Goal: Check status: Check status

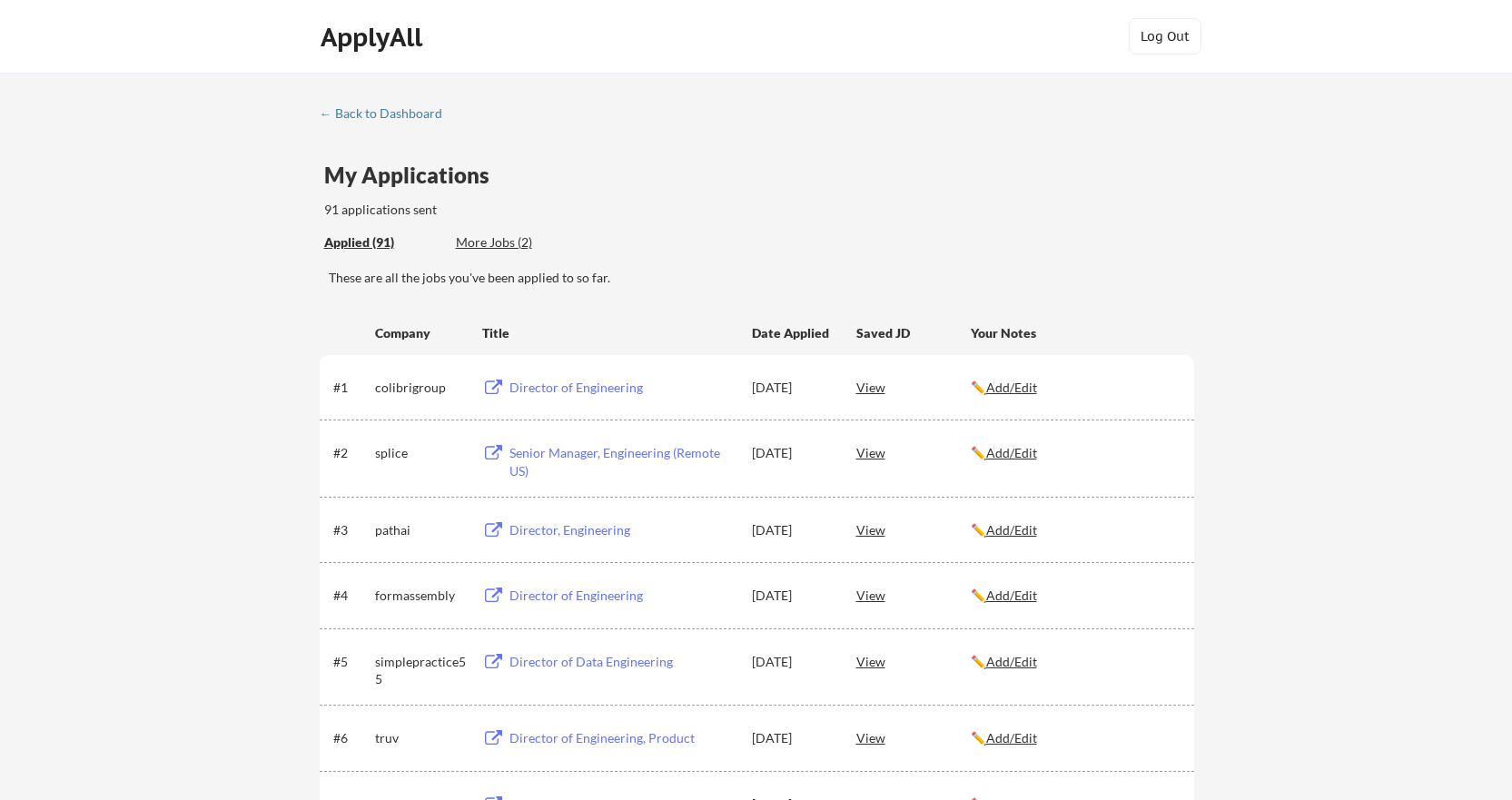
click at [1169, 275] on div "These are all the jobs you've been applied to so far." at bounding box center [761, 278] width 865 height 18
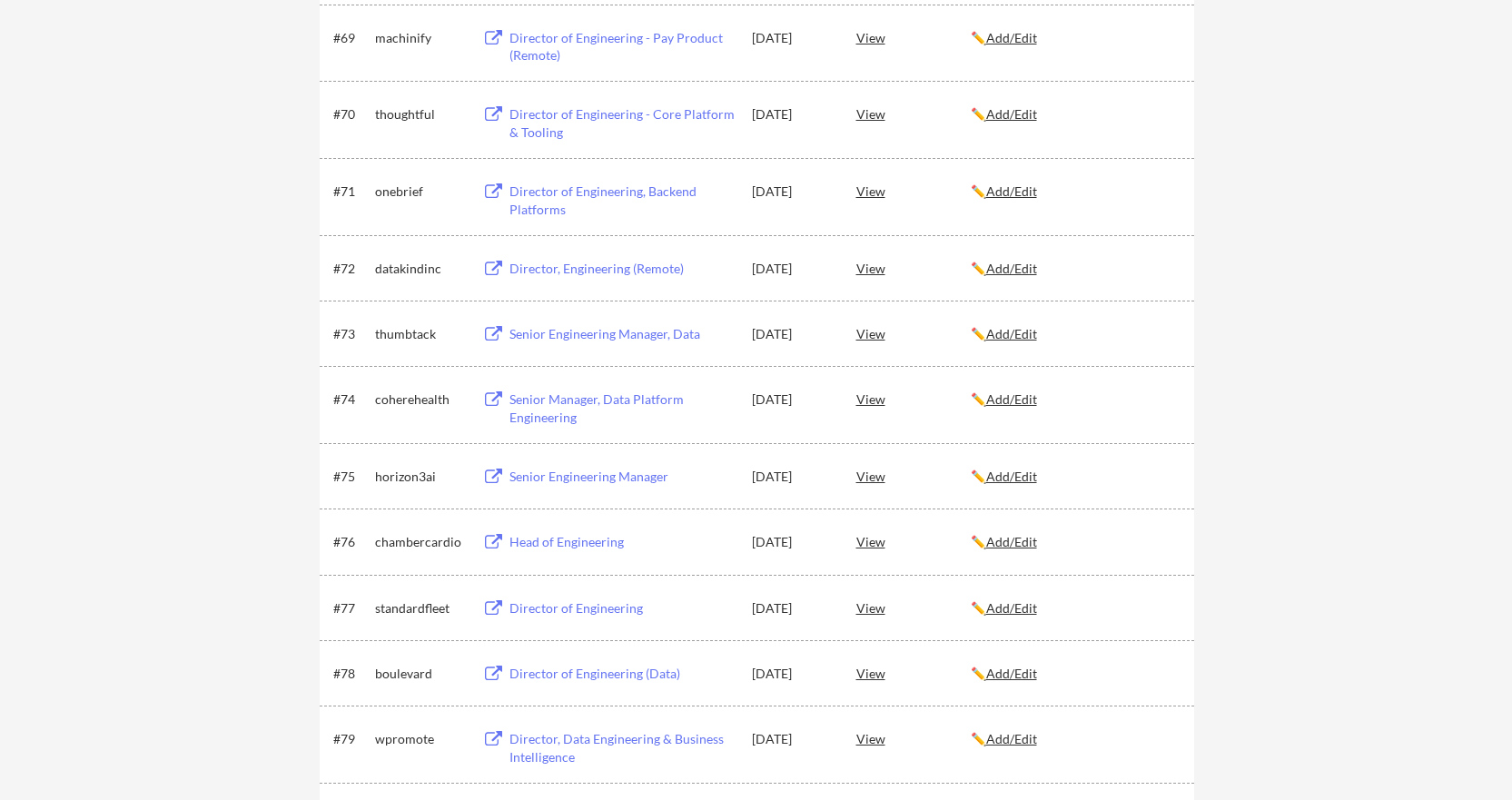
click at [860, 397] on div "View" at bounding box center [913, 399] width 114 height 33
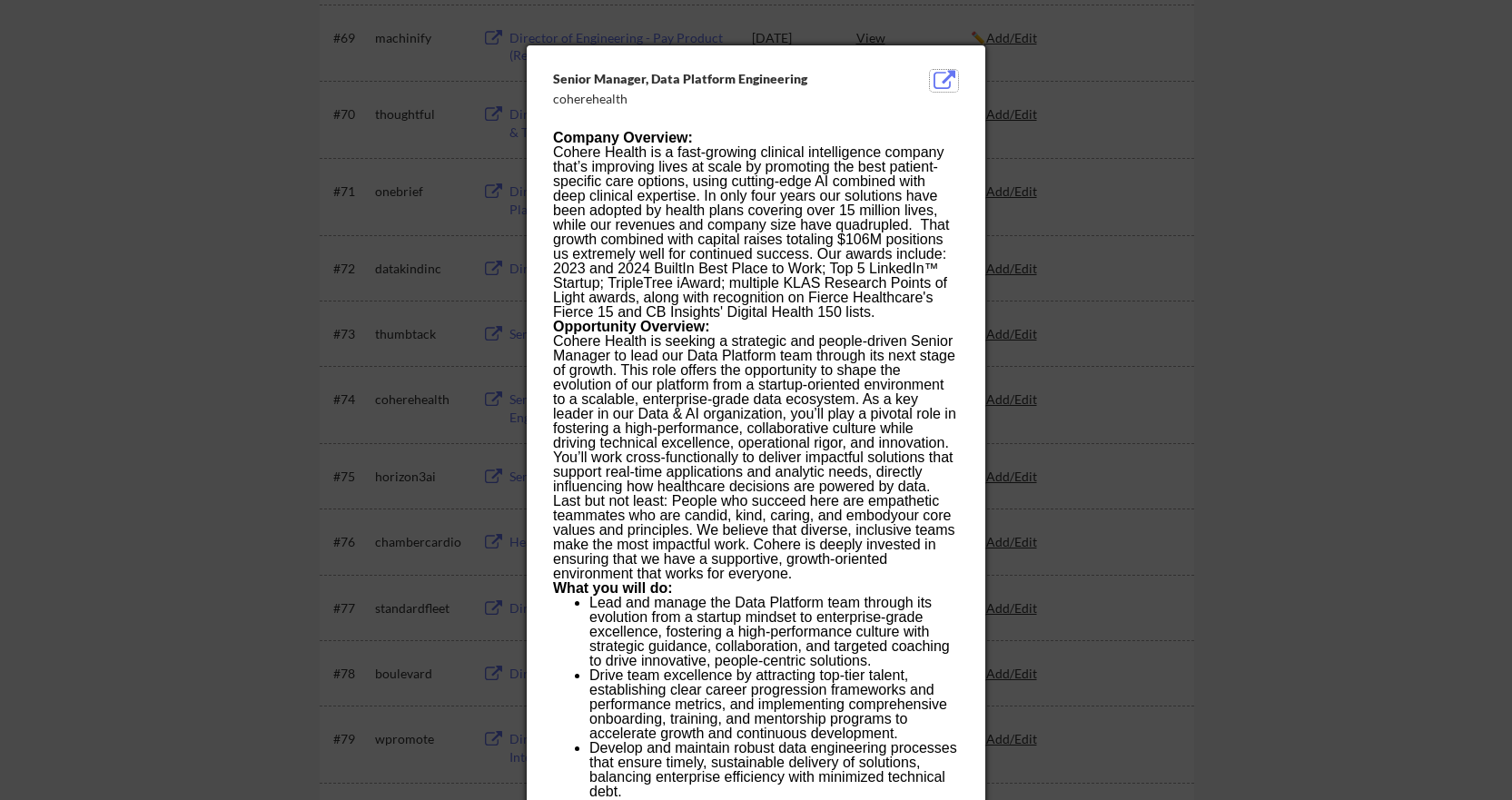
click at [937, 78] on button at bounding box center [944, 81] width 28 height 22
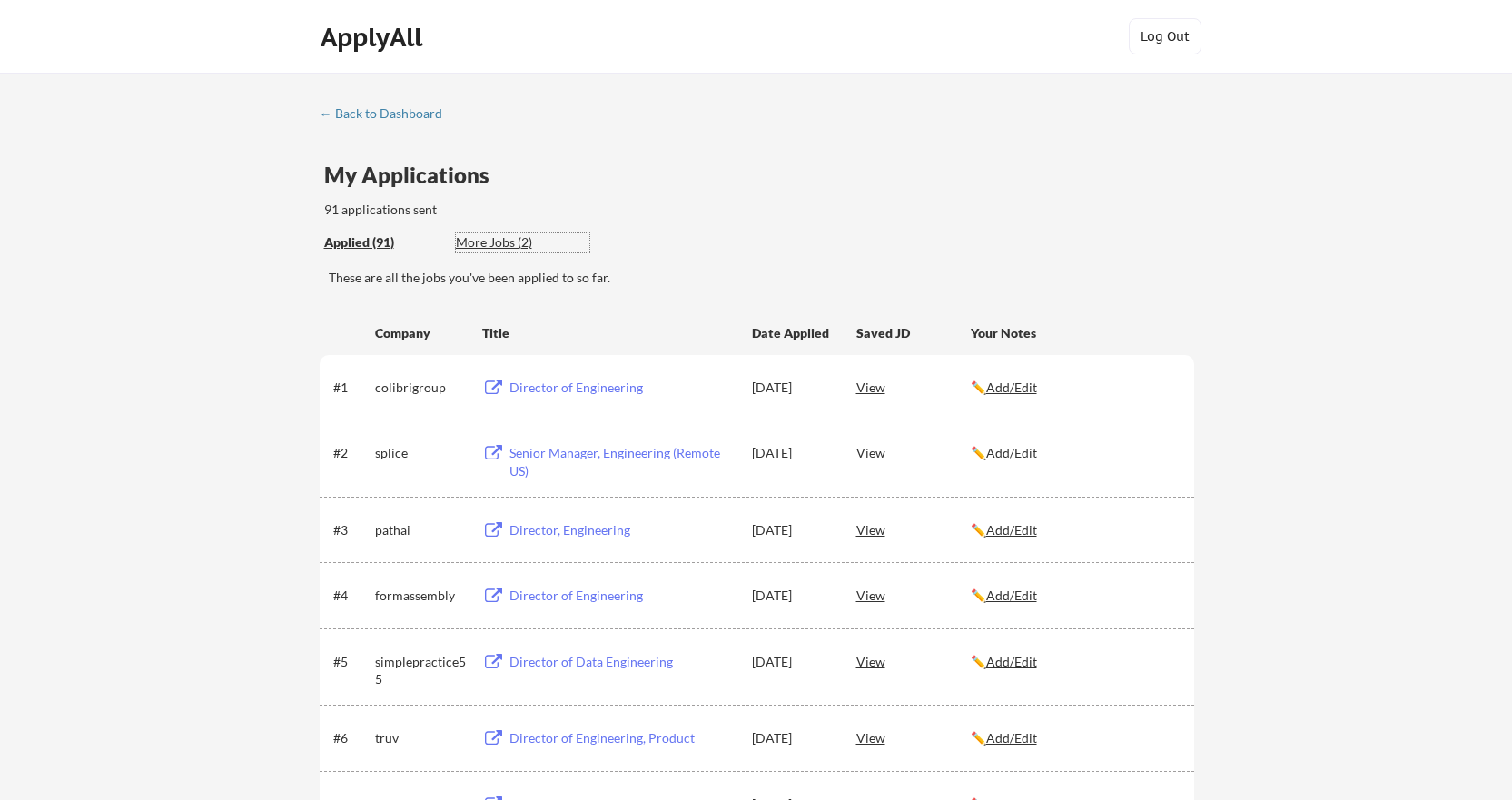
click at [489, 236] on div "More Jobs (2)" at bounding box center [523, 243] width 133 height 18
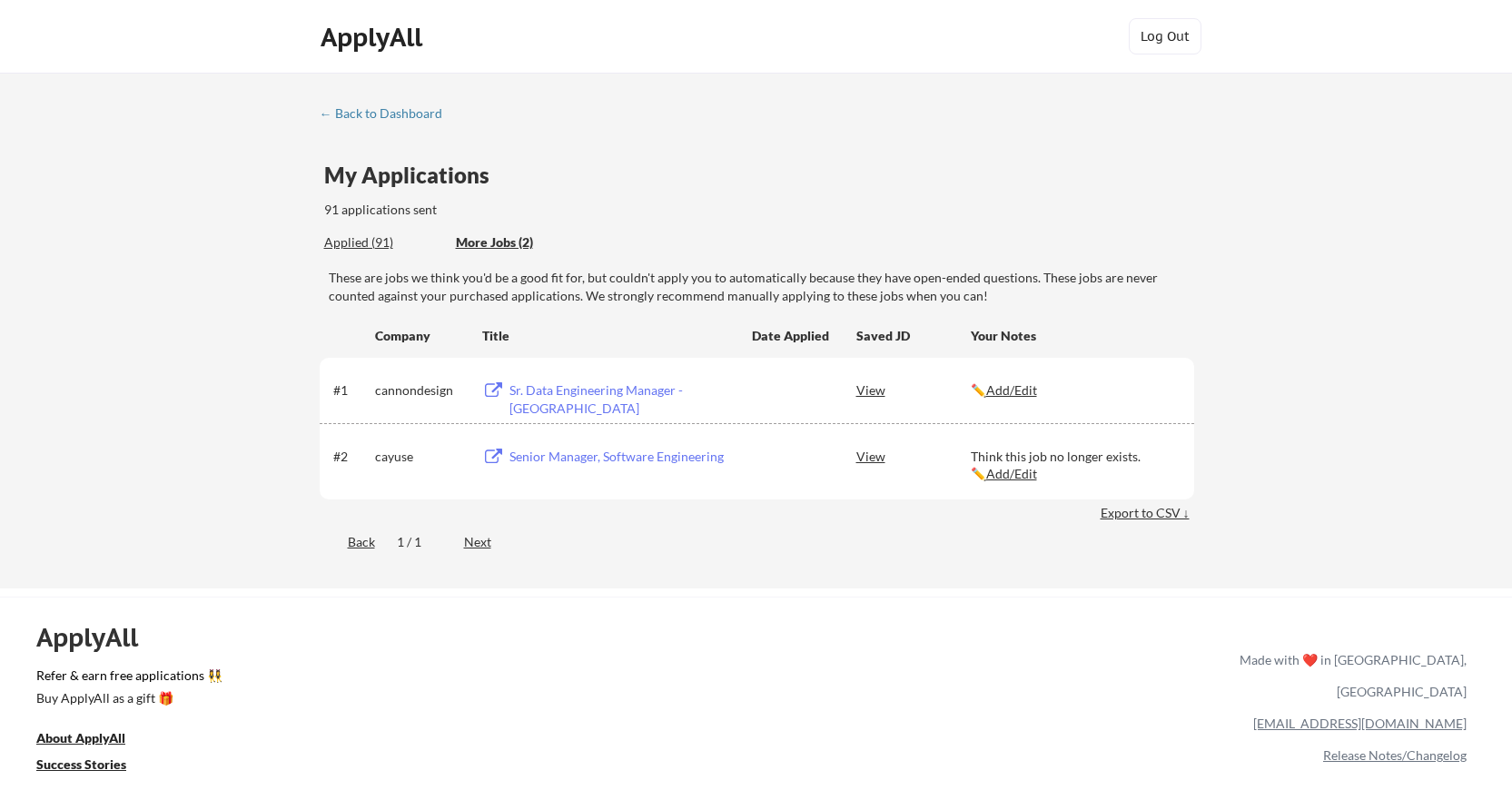
click at [867, 392] on div "View" at bounding box center [913, 390] width 114 height 33
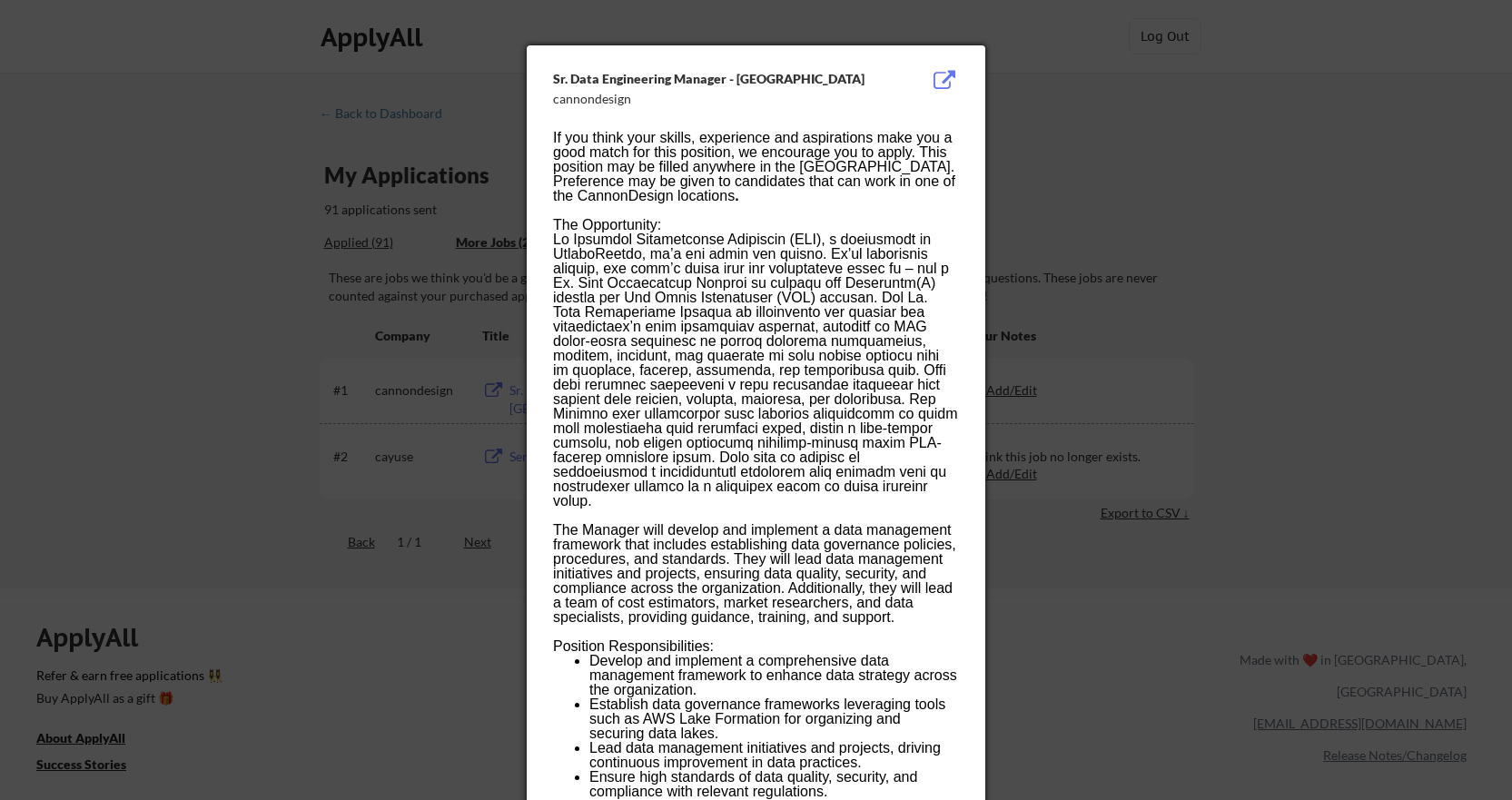
click at [1020, 109] on div at bounding box center [756, 400] width 1512 height 800
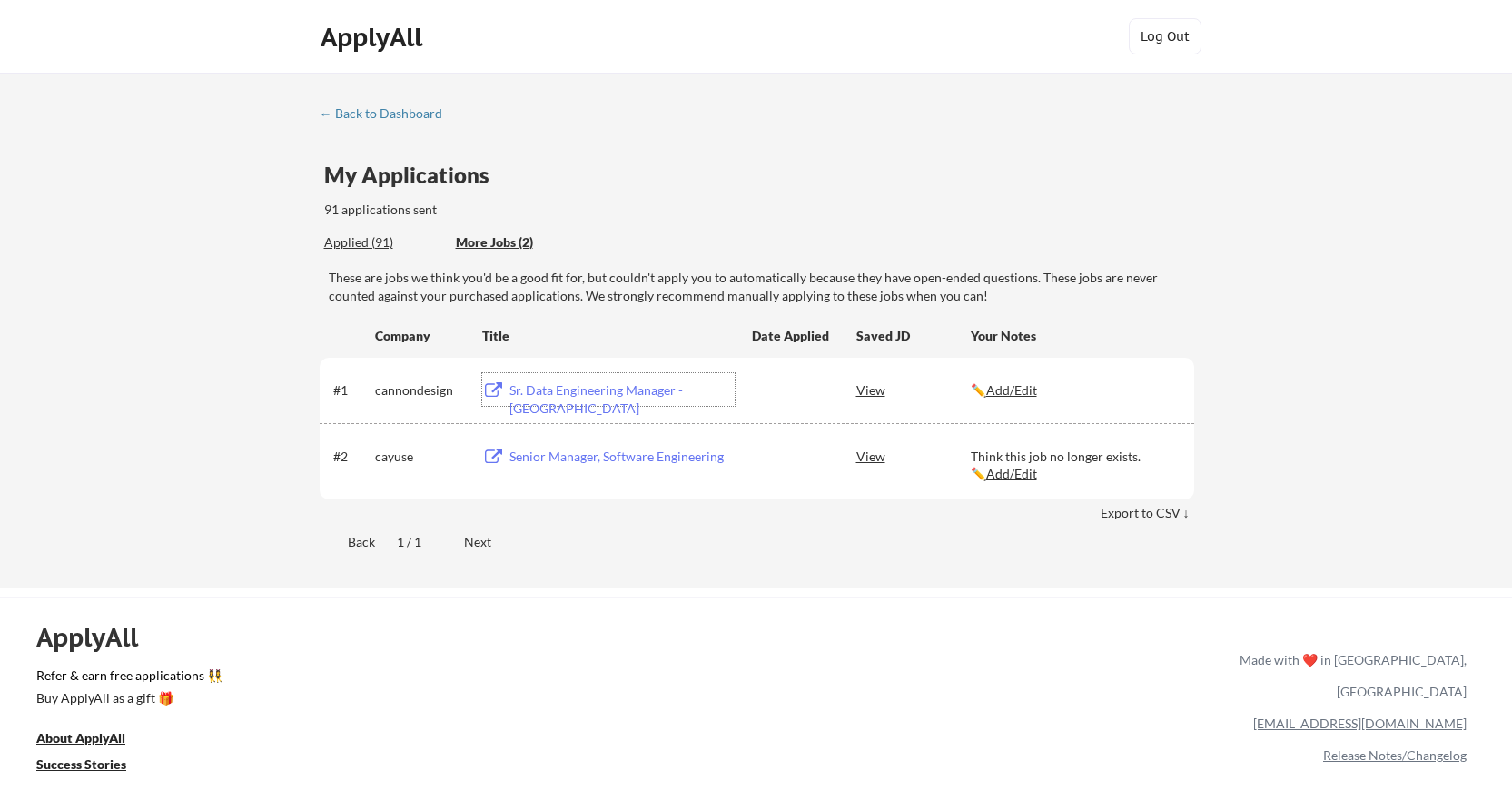
drag, startPoint x: 689, startPoint y: 389, endPoint x: 652, endPoint y: 318, distance: 80.1
click at [652, 318] on div "Title" at bounding box center [608, 335] width 253 height 33
click at [650, 392] on div "Sr. Data Engineering Manager - [GEOGRAPHIC_DATA]" at bounding box center [622, 399] width 225 height 36
click at [1037, 385] on u "Add/Edit" at bounding box center [1011, 390] width 51 height 16
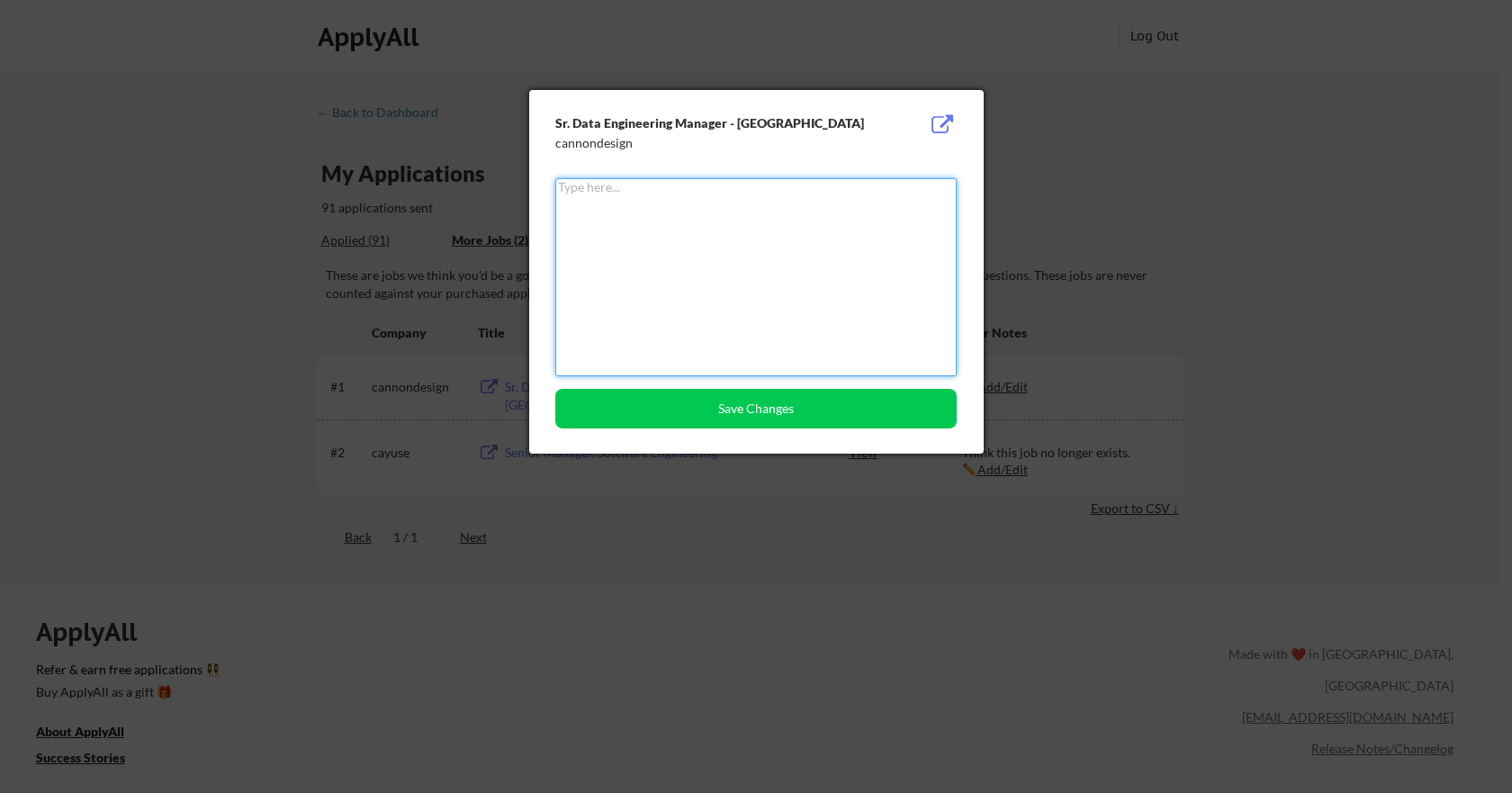
click at [728, 258] on textarea at bounding box center [756, 277] width 401 height 198
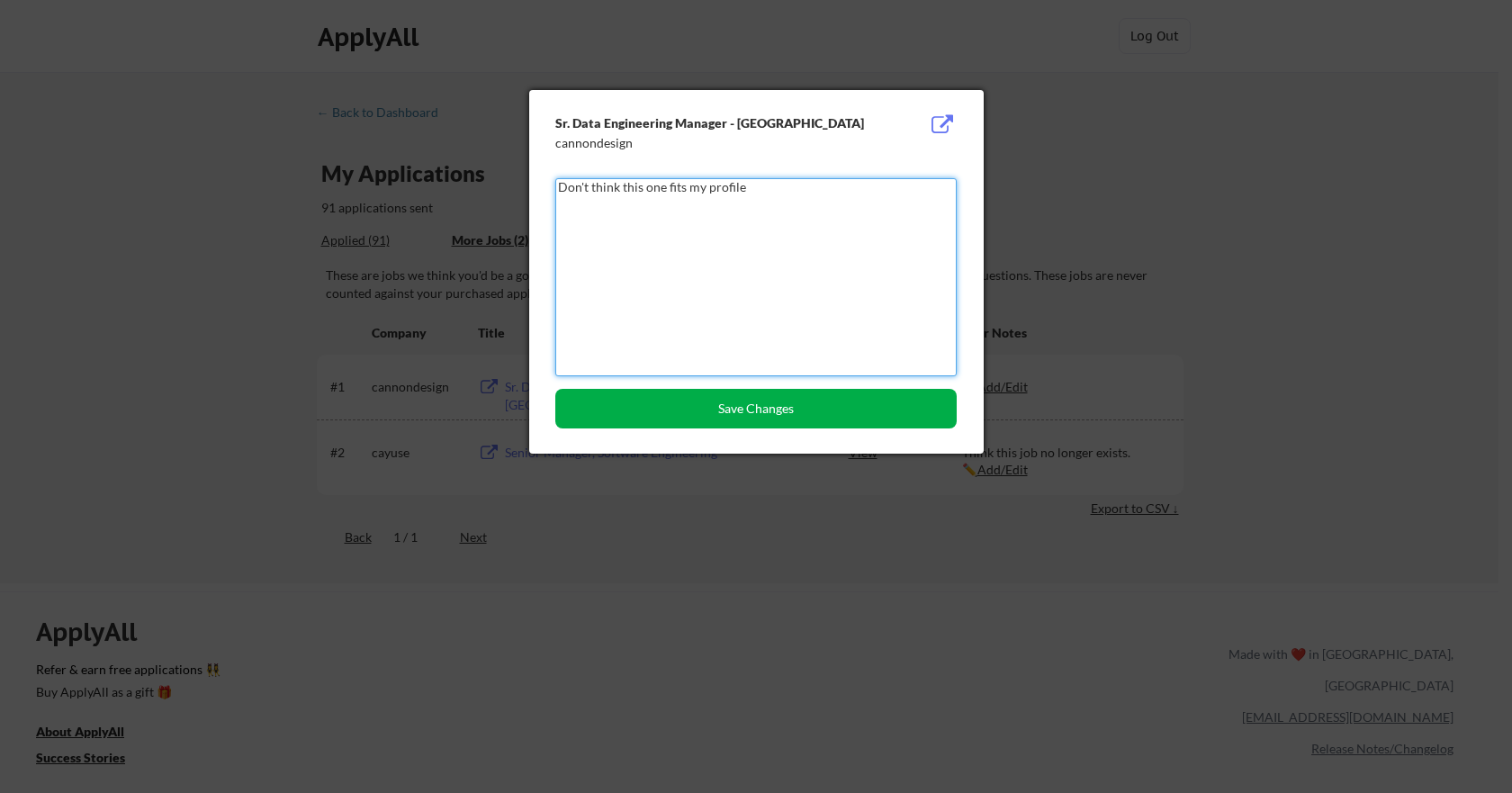
type textarea "Don't think this one fits my profile"
click at [816, 407] on button "Save Changes" at bounding box center [756, 409] width 401 height 40
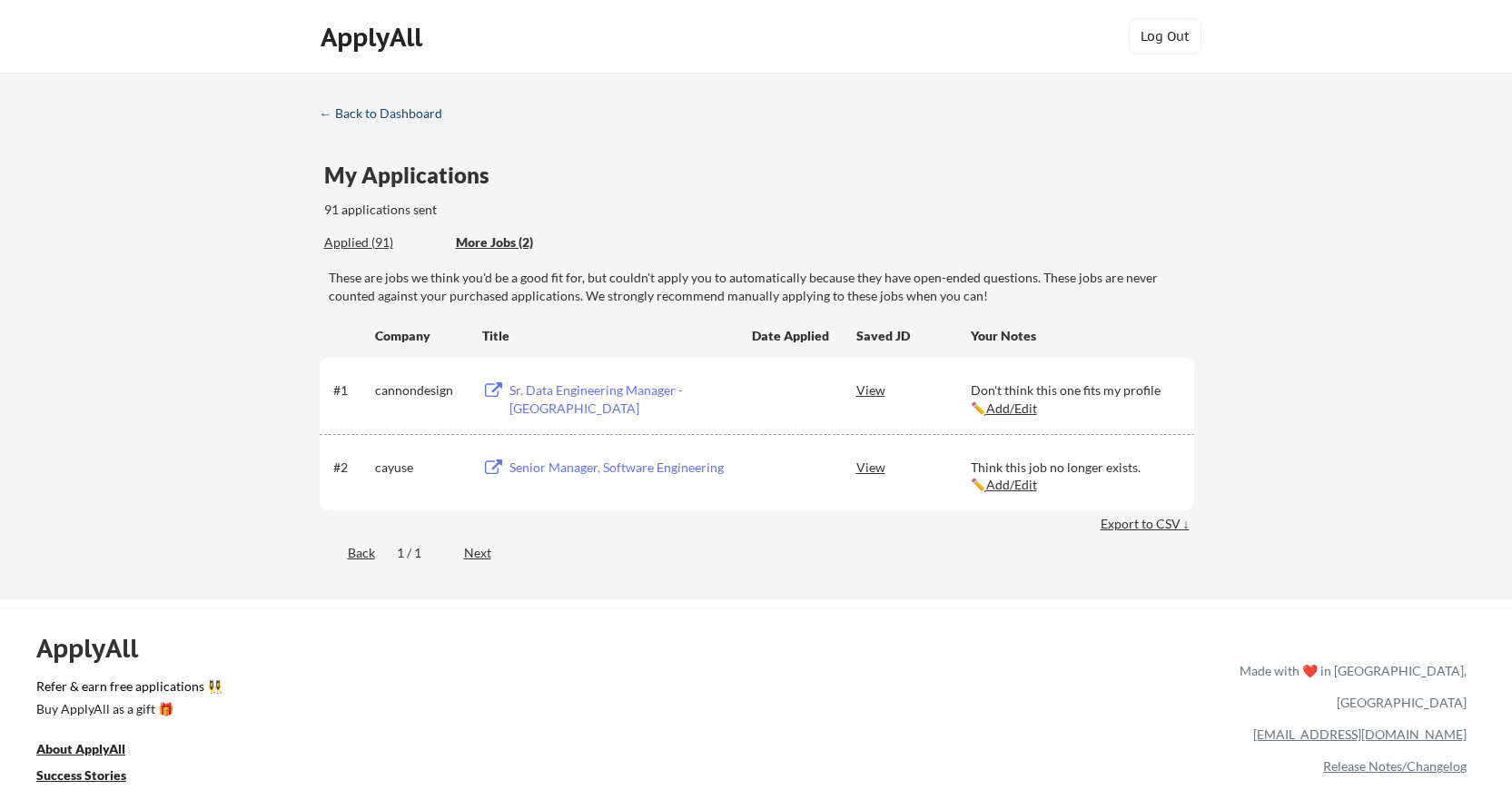
click at [403, 110] on div "← Back to Dashboard" at bounding box center [387, 113] width 136 height 13
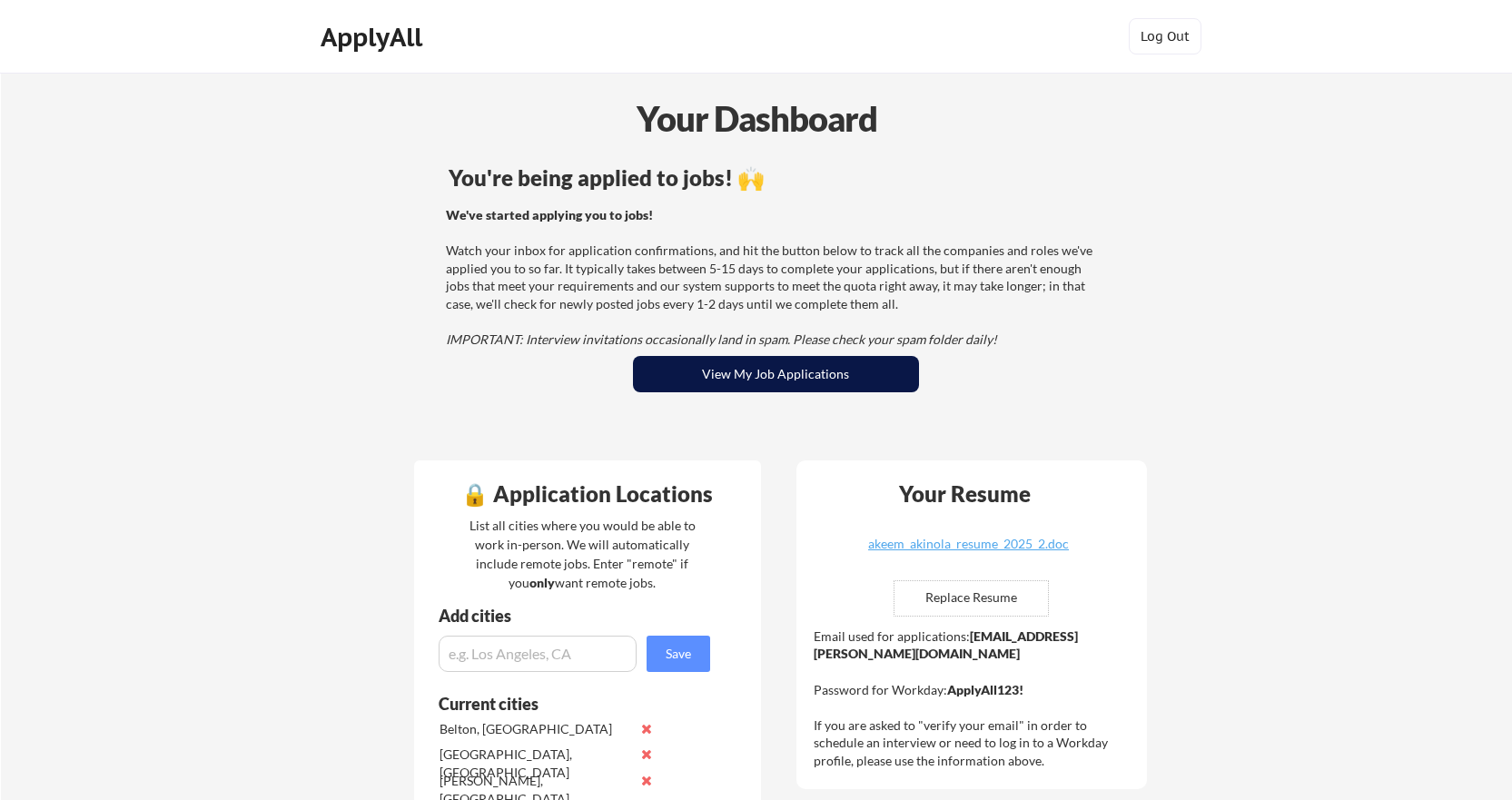
click at [835, 370] on button "View My Job Applications" at bounding box center [776, 374] width 286 height 36
